Goal: Transaction & Acquisition: Purchase product/service

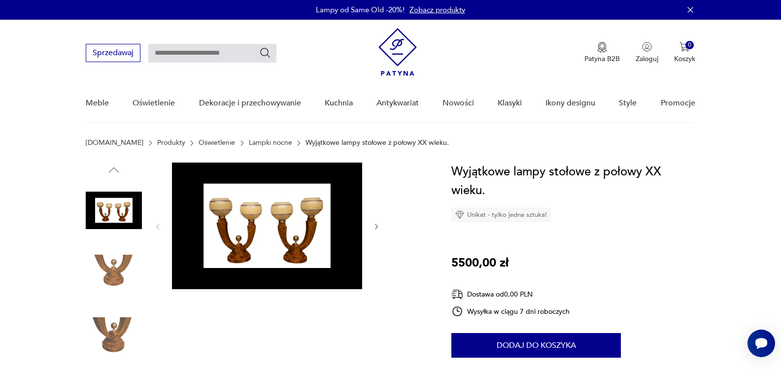
click at [275, 236] on img at bounding box center [267, 226] width 190 height 127
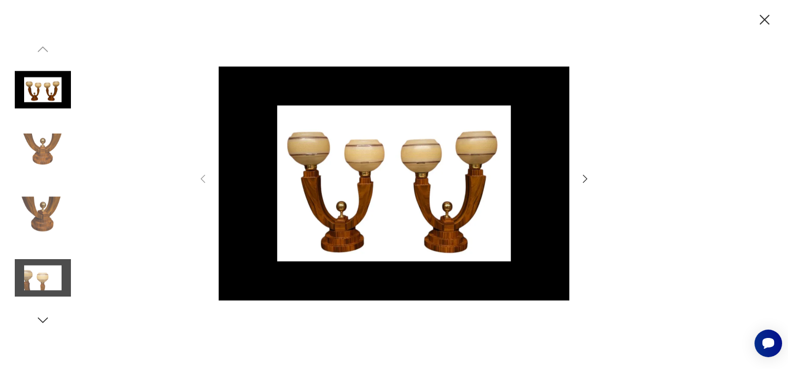
click at [442, 201] on img at bounding box center [394, 183] width 351 height 295
click at [584, 176] on icon "button" at bounding box center [585, 179] width 12 height 12
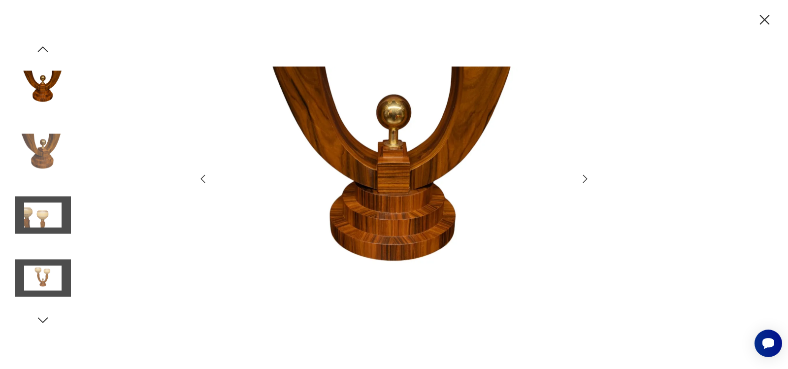
click at [580, 178] on icon "button" at bounding box center [585, 179] width 12 height 12
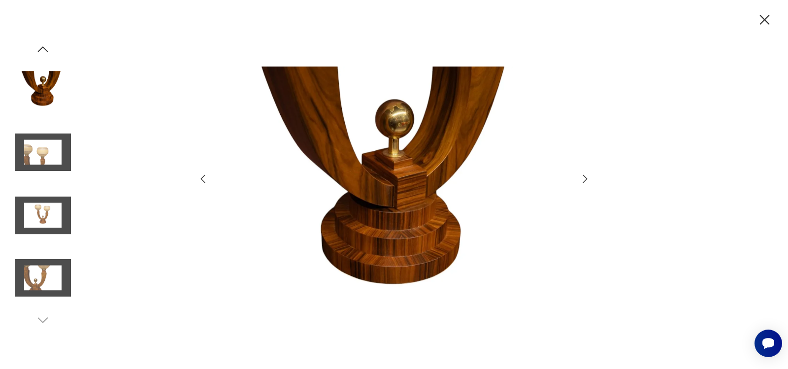
click at [580, 178] on icon "button" at bounding box center [585, 179] width 12 height 12
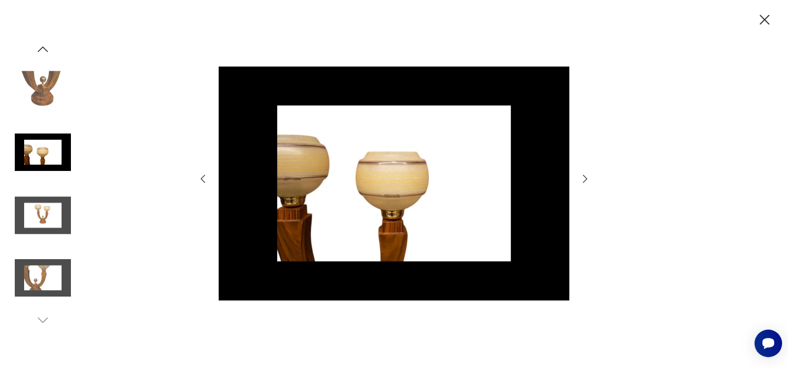
click at [580, 178] on icon "button" at bounding box center [585, 179] width 12 height 12
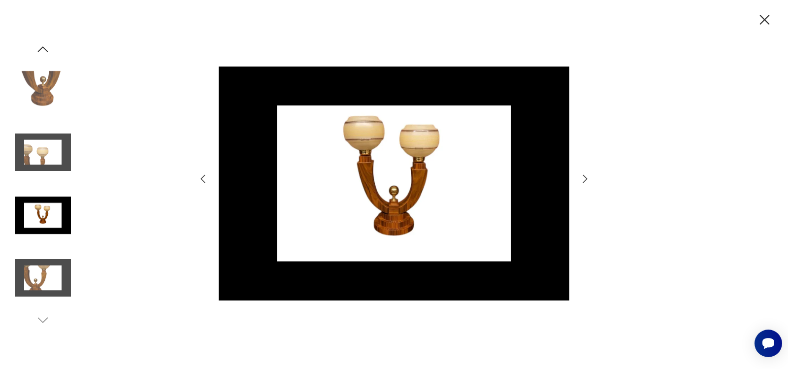
click at [580, 178] on icon "button" at bounding box center [585, 179] width 12 height 12
